Goal: Check status

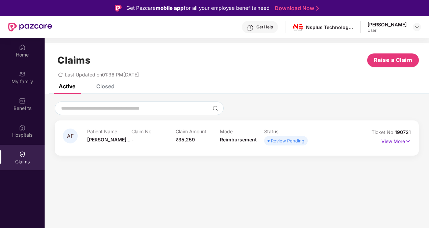
scroll to position [38, 0]
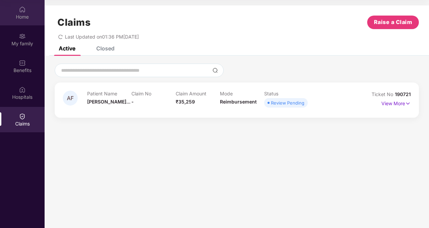
click at [24, 7] on img at bounding box center [22, 9] width 7 height 7
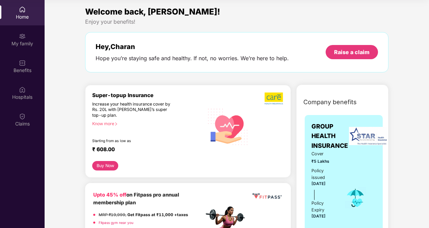
scroll to position [0, 0]
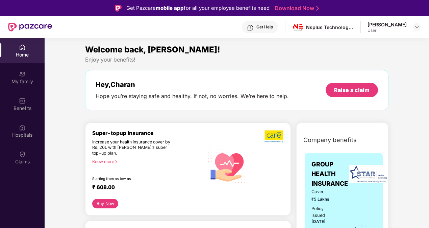
click at [408, 24] on div "[PERSON_NAME] User" at bounding box center [394, 27] width 53 height 12
click at [414, 26] on div at bounding box center [417, 27] width 8 height 8
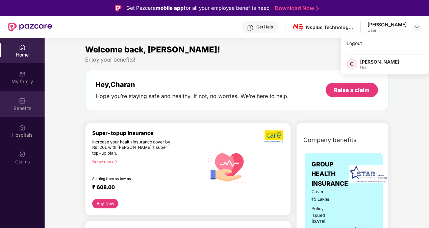
click at [3, 109] on div "Benefits" at bounding box center [22, 108] width 45 height 7
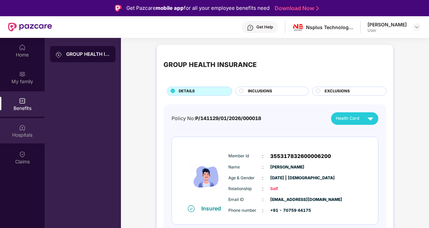
click at [26, 138] on div "Hospitals" at bounding box center [22, 135] width 45 height 7
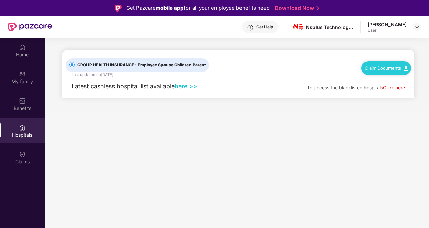
click at [191, 85] on link "here >>" at bounding box center [186, 85] width 23 height 7
click at [24, 159] on div "Claims" at bounding box center [22, 161] width 45 height 7
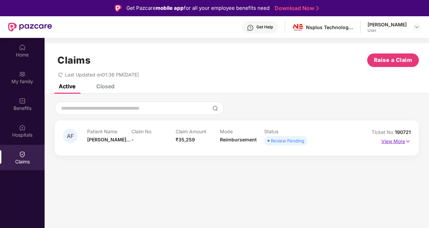
click at [389, 142] on p "View More" at bounding box center [396, 140] width 29 height 9
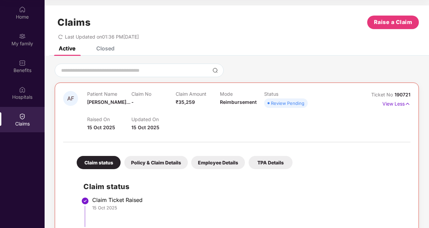
click at [108, 49] on div "Closed" at bounding box center [105, 48] width 18 height 7
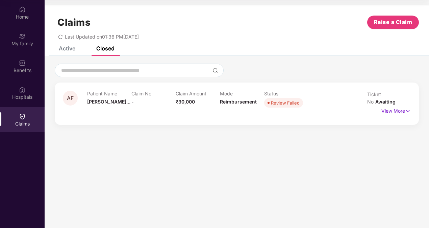
click at [391, 105] on p "View More" at bounding box center [396, 109] width 29 height 9
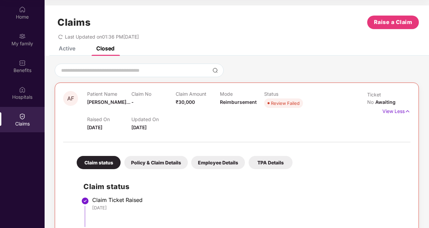
click at [69, 52] on div "Active" at bounding box center [62, 48] width 27 height 15
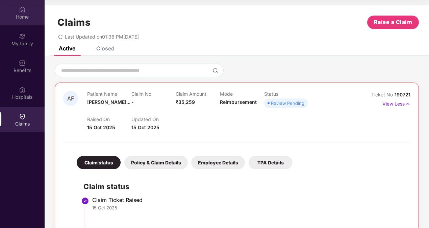
click at [33, 20] on div "Home" at bounding box center [22, 17] width 45 height 7
